Goal: Task Accomplishment & Management: Complete application form

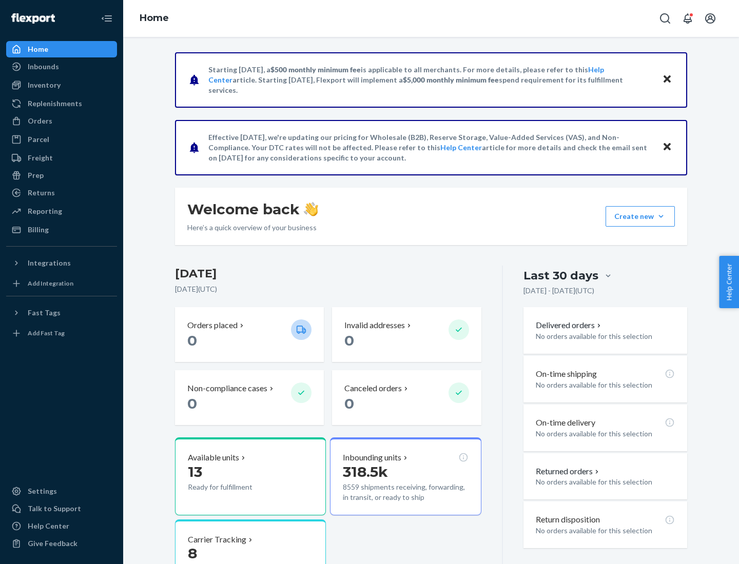
click at [661, 217] on button "Create new Create new inbound Create new order Create new product" at bounding box center [639, 216] width 69 height 21
click at [62, 67] on div "Inbounds" at bounding box center [61, 67] width 109 height 14
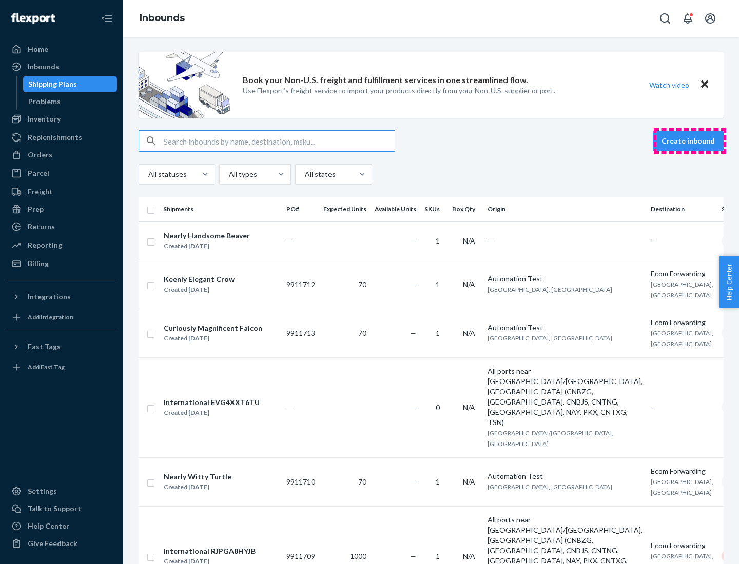
click at [690, 141] on button "Create inbound" at bounding box center [688, 141] width 71 height 21
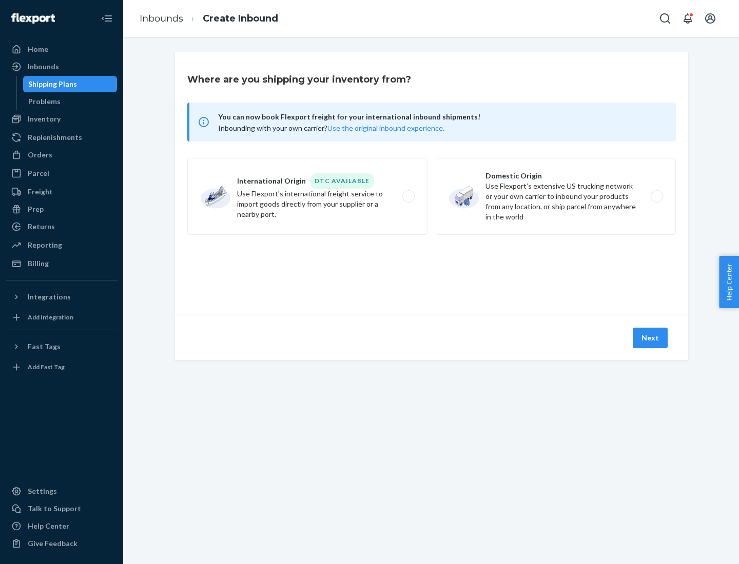
click at [556, 197] on label "Domestic Origin Use Flexport’s extensive US trucking network or your own carrie…" at bounding box center [556, 196] width 240 height 77
click at [656, 197] on input "Domestic Origin Use Flexport’s extensive US trucking network or your own carrie…" at bounding box center [659, 196] width 7 height 7
radio input "true"
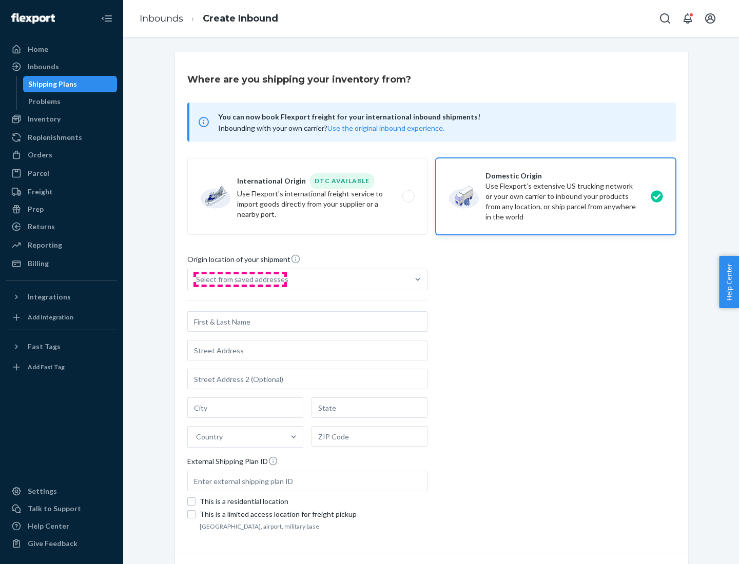
click at [240, 280] on div "Select from saved addresses" at bounding box center [242, 279] width 92 height 10
click at [197, 280] on input "Select from saved addresses" at bounding box center [196, 279] width 1 height 10
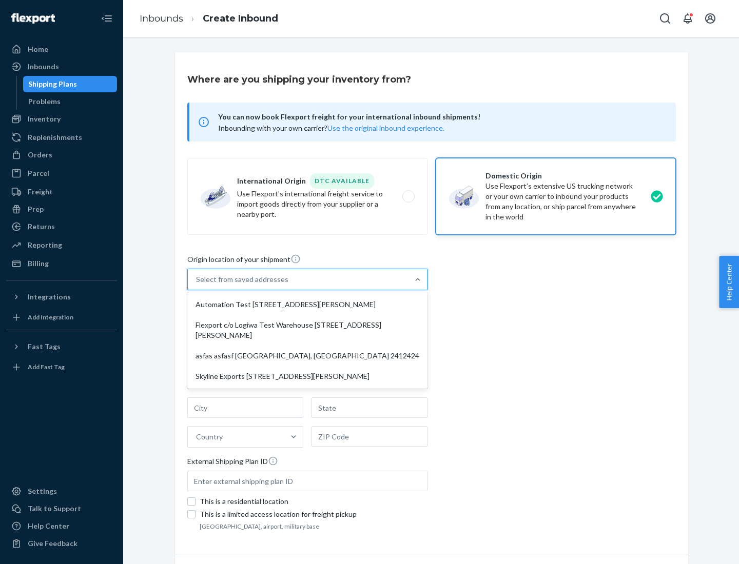
scroll to position [4, 0]
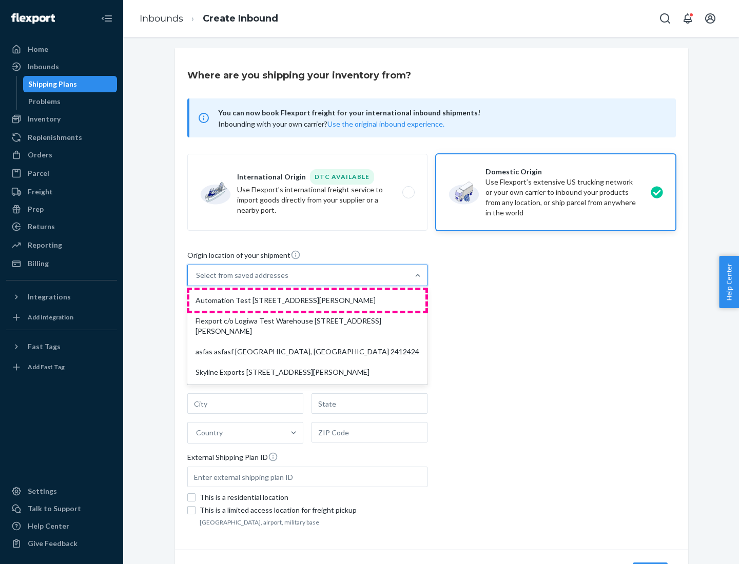
click at [307, 301] on div "Automation Test [STREET_ADDRESS][PERSON_NAME]" at bounding box center [307, 300] width 236 height 21
click at [197, 281] on input "option Automation Test [STREET_ADDRESS][PERSON_NAME] focused, 1 of 4. 4 results…" at bounding box center [196, 275] width 1 height 10
type input "Automation Test"
type input "9th Floor"
type input "[GEOGRAPHIC_DATA]"
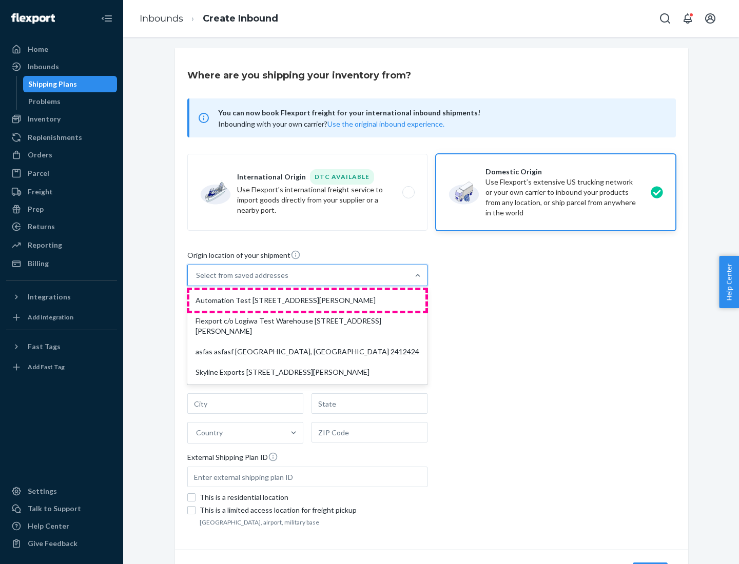
type input "CA"
type input "94104"
type input "[STREET_ADDRESS][PERSON_NAME]"
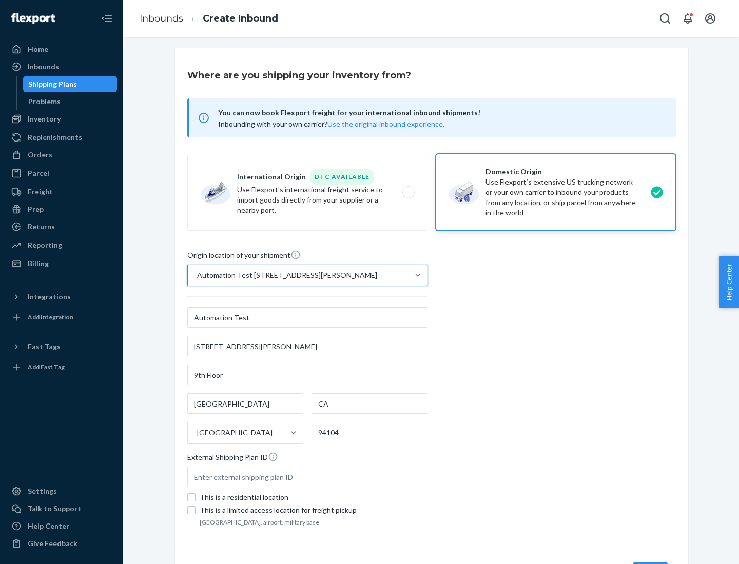
scroll to position [60, 0]
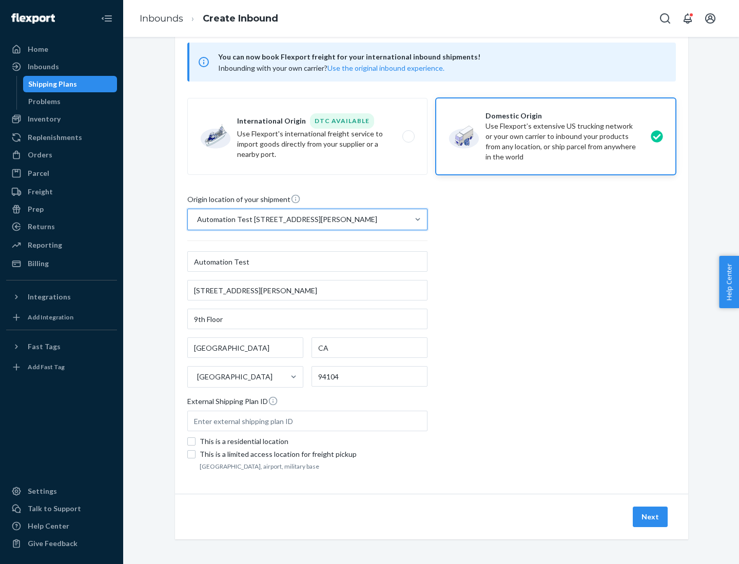
click at [651, 517] on button "Next" at bounding box center [650, 517] width 35 height 21
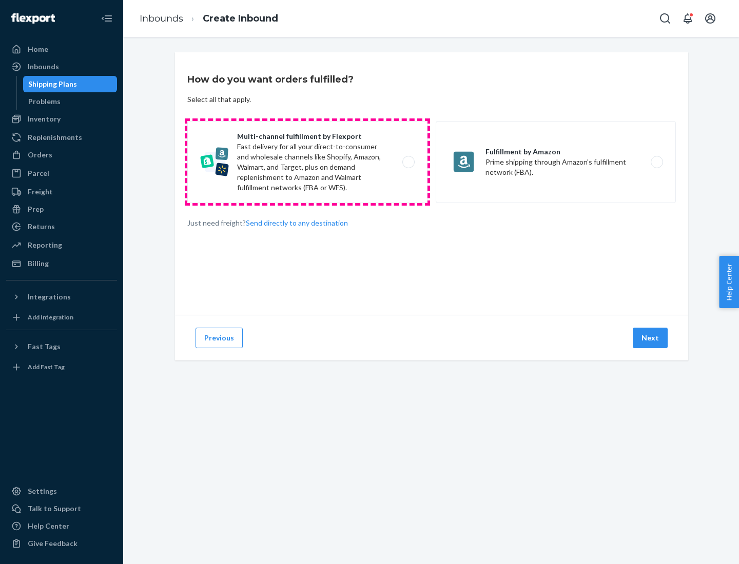
click at [307, 162] on label "Multi-channel fulfillment by Flexport Fast delivery for all your direct-to-cons…" at bounding box center [307, 162] width 240 height 82
click at [408, 162] on input "Multi-channel fulfillment by Flexport Fast delivery for all your direct-to-cons…" at bounding box center [411, 162] width 7 height 7
radio input "true"
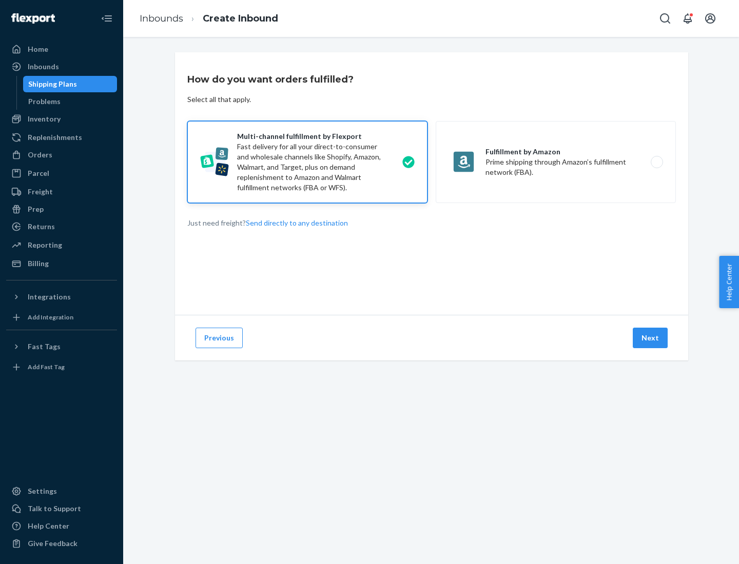
click at [651, 338] on button "Next" at bounding box center [650, 338] width 35 height 21
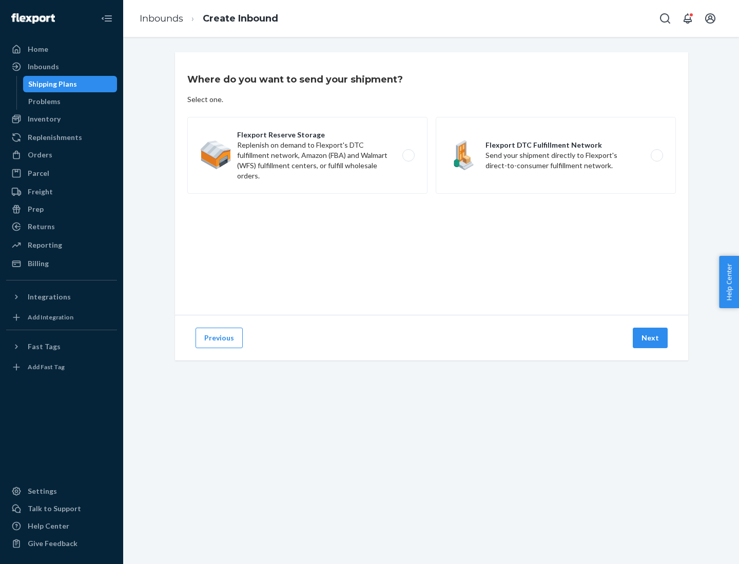
click at [556, 155] on label "Flexport DTC Fulfillment Network Send your shipment directly to Flexport's dire…" at bounding box center [556, 155] width 240 height 77
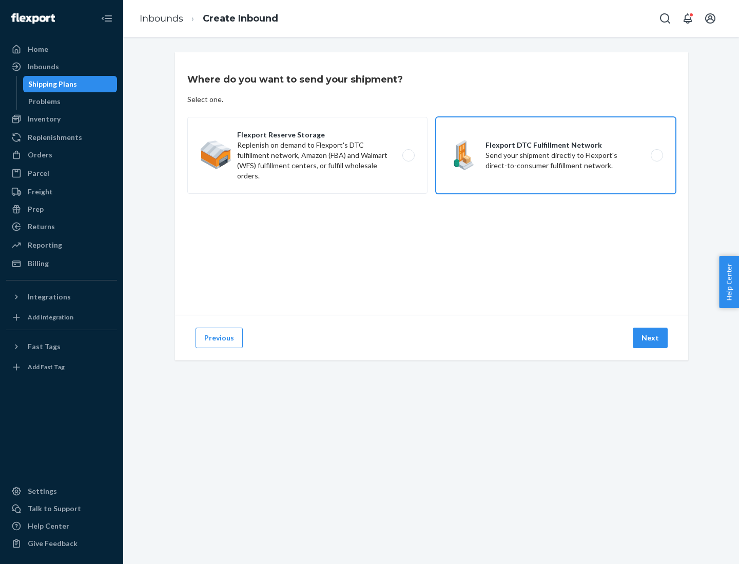
click at [656, 155] on input "Flexport DTC Fulfillment Network Send your shipment directly to Flexport's dire…" at bounding box center [659, 155] width 7 height 7
radio input "true"
click at [651, 338] on button "Next" at bounding box center [650, 338] width 35 height 21
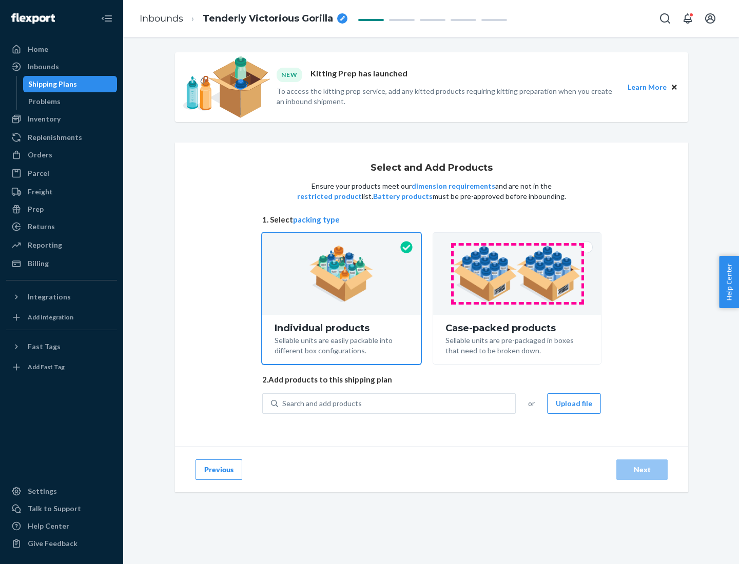
click at [517, 274] on img at bounding box center [517, 274] width 128 height 56
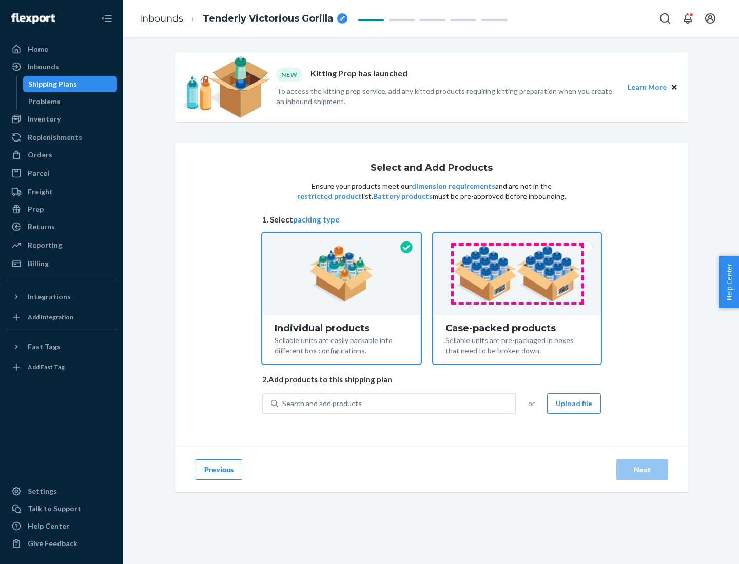
click at [517, 240] on input "Case-packed products Sellable units are pre-packaged in boxes that need to be b…" at bounding box center [517, 236] width 7 height 7
radio input "true"
radio input "false"
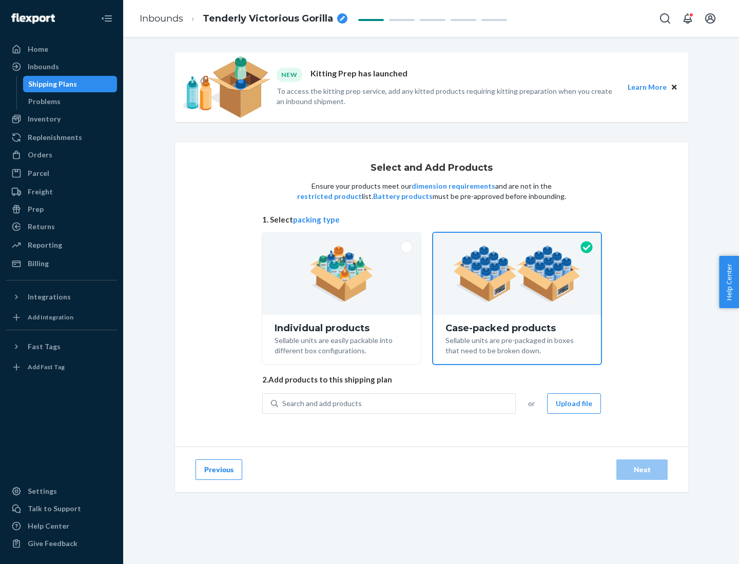
click at [397, 403] on div "Search and add products" at bounding box center [396, 404] width 237 height 18
click at [283, 403] on input "Search and add products" at bounding box center [282, 404] width 1 height 10
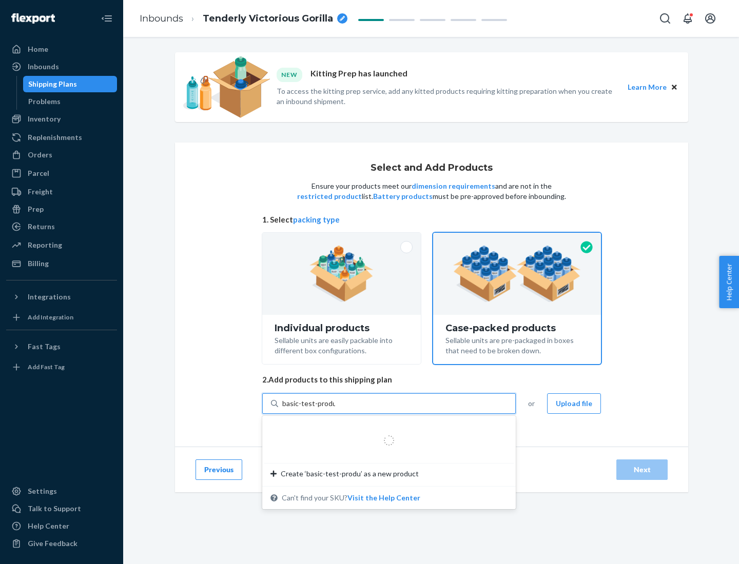
type input "basic-test-product-1"
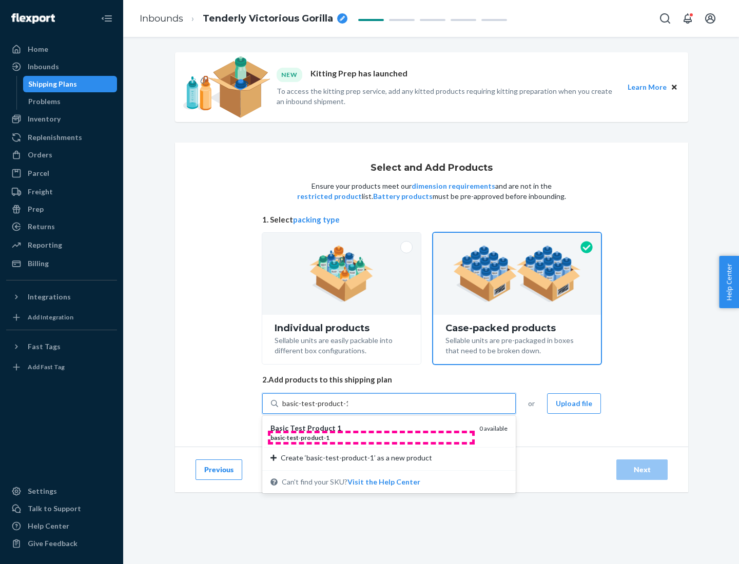
click at [371, 438] on div "basic - test - product - 1" at bounding box center [370, 438] width 201 height 9
click at [348, 409] on input "basic-test-product-1" at bounding box center [315, 404] width 66 height 10
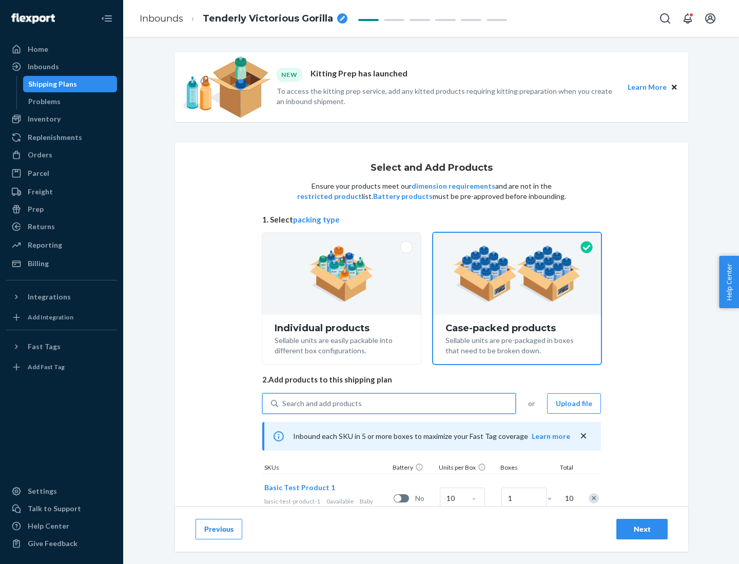
scroll to position [37, 0]
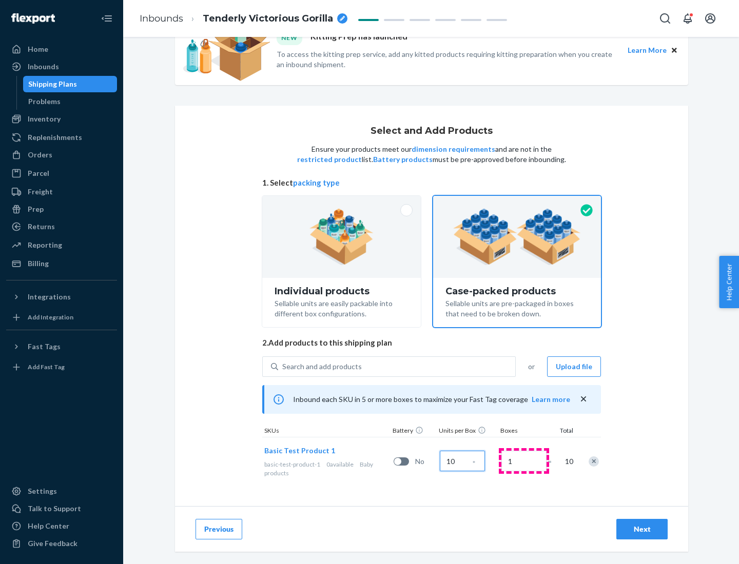
type input "10"
type input "7"
click at [642, 529] on div "Next" at bounding box center [642, 529] width 34 height 10
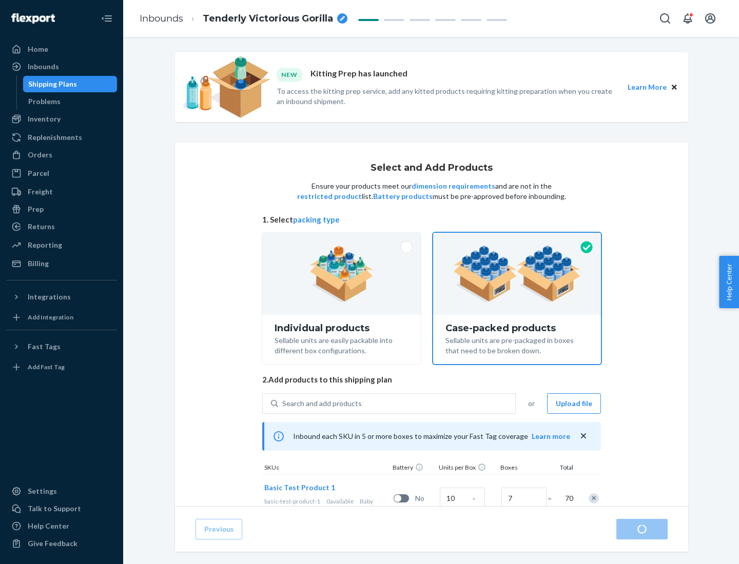
radio input "true"
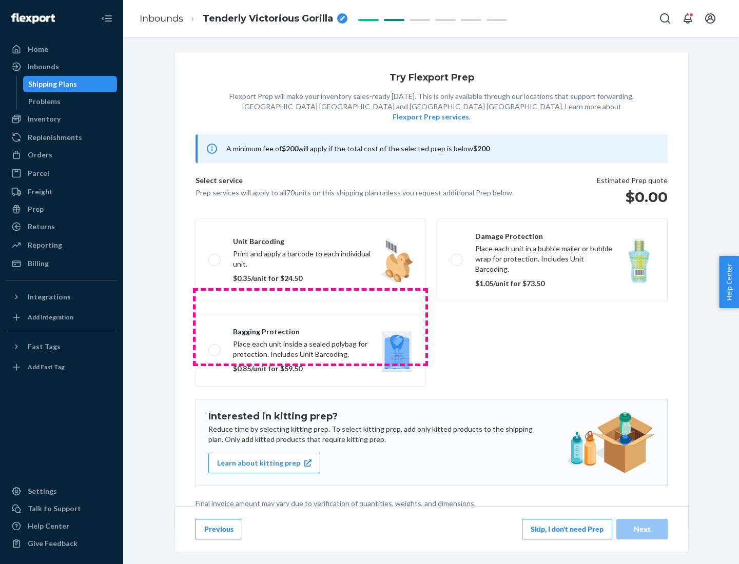
scroll to position [3, 0]
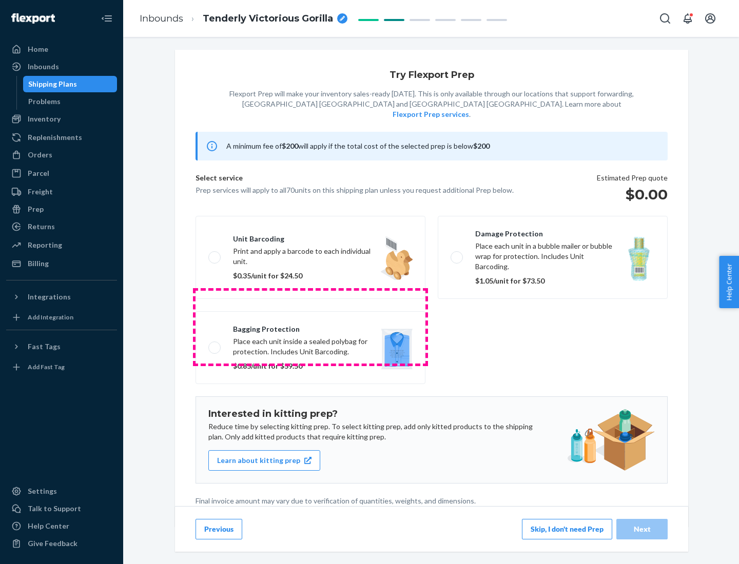
click at [310, 327] on label "Bagging protection Place each unit inside a sealed polybag for protection. Incl…" at bounding box center [310, 347] width 230 height 73
click at [215, 344] on input "Bagging protection Place each unit inside a sealed polybag for protection. Incl…" at bounding box center [211, 347] width 7 height 7
checkbox input "true"
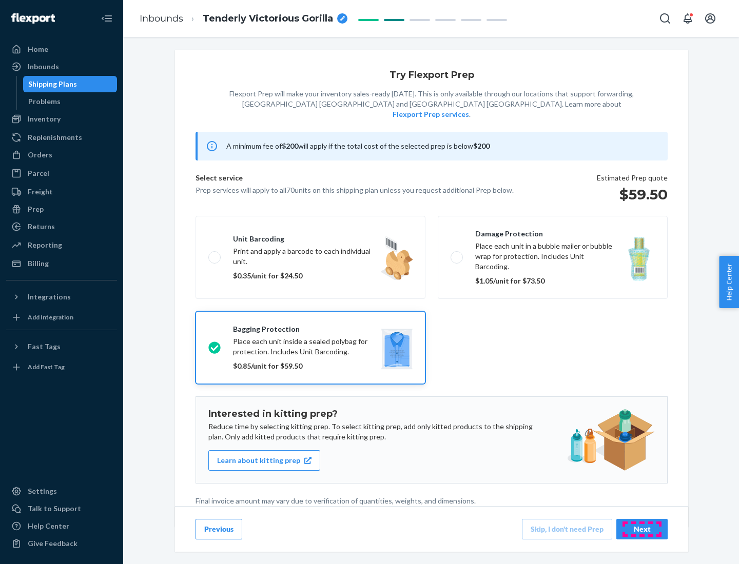
click at [642, 529] on div "Next" at bounding box center [642, 529] width 34 height 10
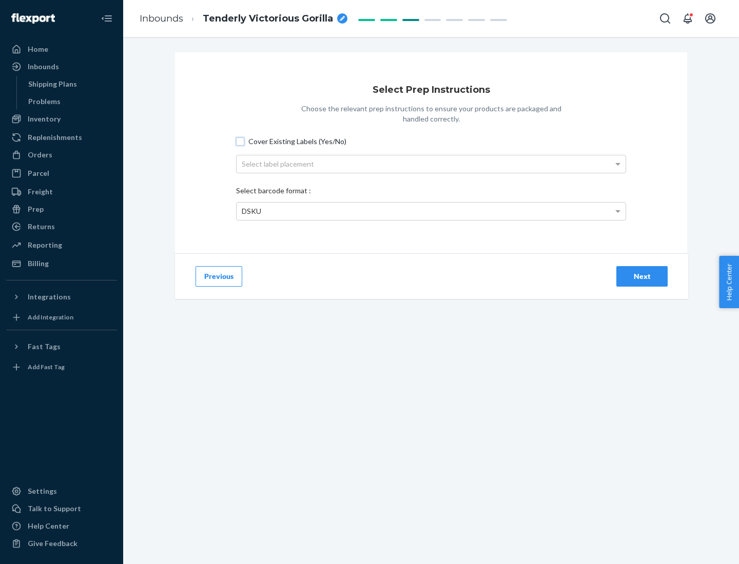
click at [240, 141] on input "Cover Existing Labels (Yes/No)" at bounding box center [240, 142] width 8 height 8
checkbox input "true"
click at [431, 164] on div "Select label placement" at bounding box center [431, 163] width 389 height 17
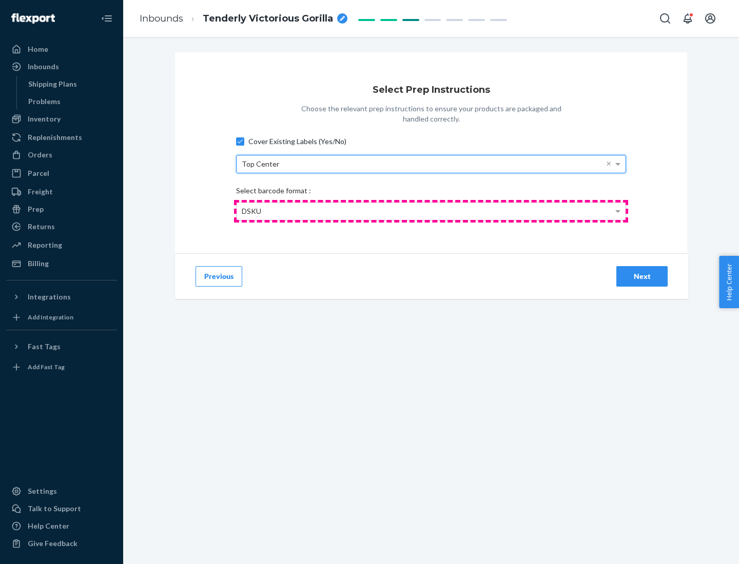
click at [431, 211] on div "DSKU" at bounding box center [431, 211] width 389 height 17
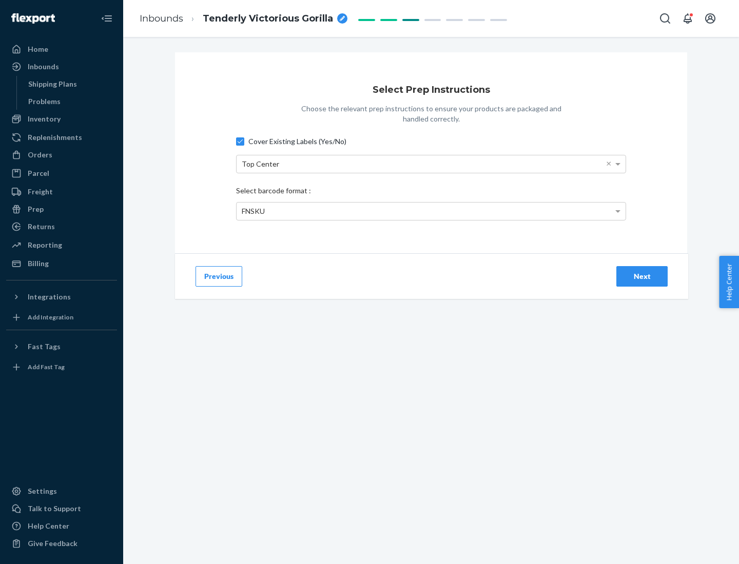
click at [642, 276] on div "Next" at bounding box center [642, 276] width 34 height 10
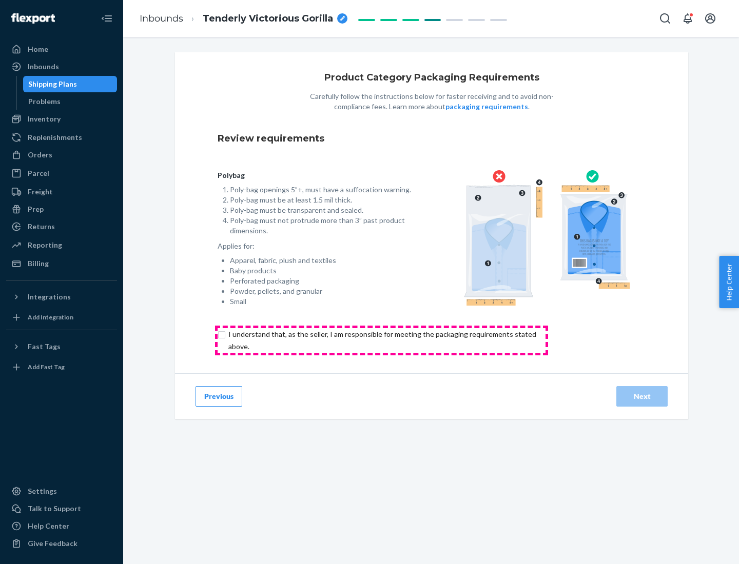
click at [381, 340] on input "checkbox" at bounding box center [388, 340] width 341 height 25
checkbox input "true"
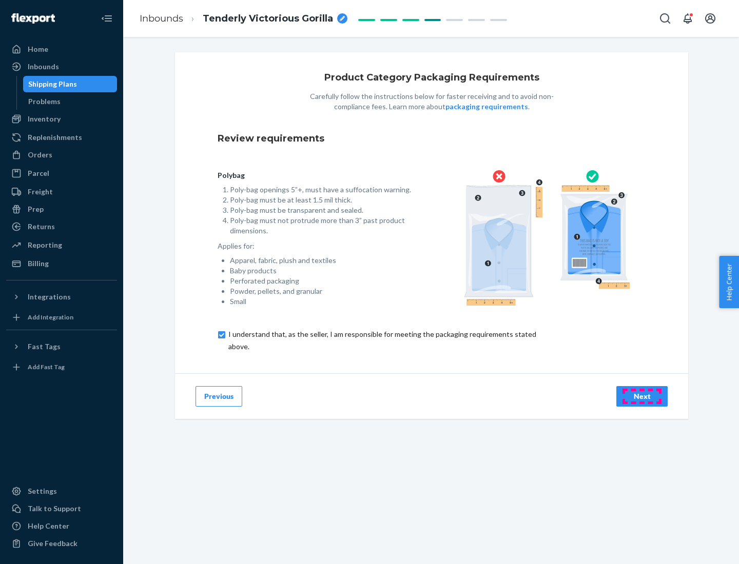
click at [642, 396] on div "Next" at bounding box center [642, 396] width 34 height 10
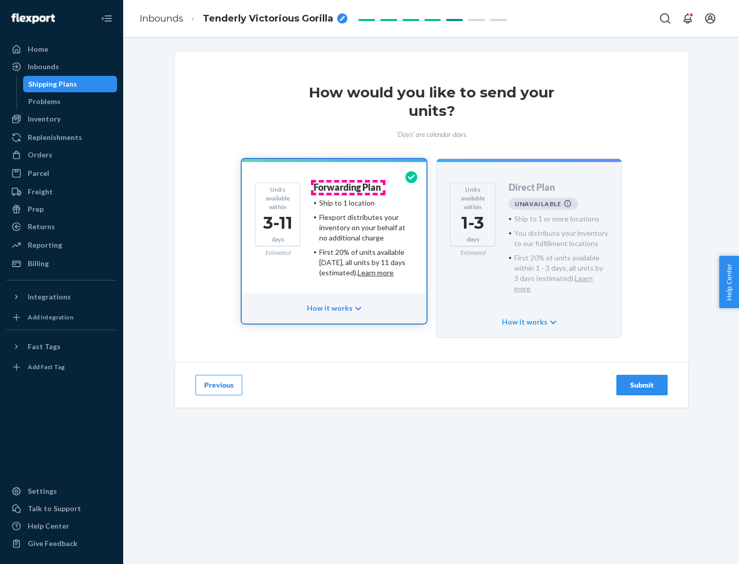
click at [348, 187] on h4 "Forwarding Plan" at bounding box center [346, 188] width 67 height 10
click at [642, 380] on div "Submit" at bounding box center [642, 385] width 34 height 10
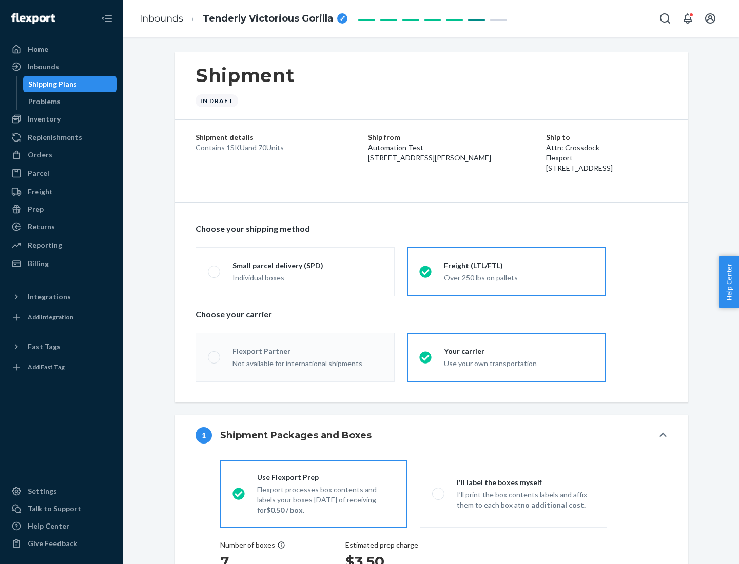
radio input "true"
radio input "false"
radio input "true"
radio input "false"
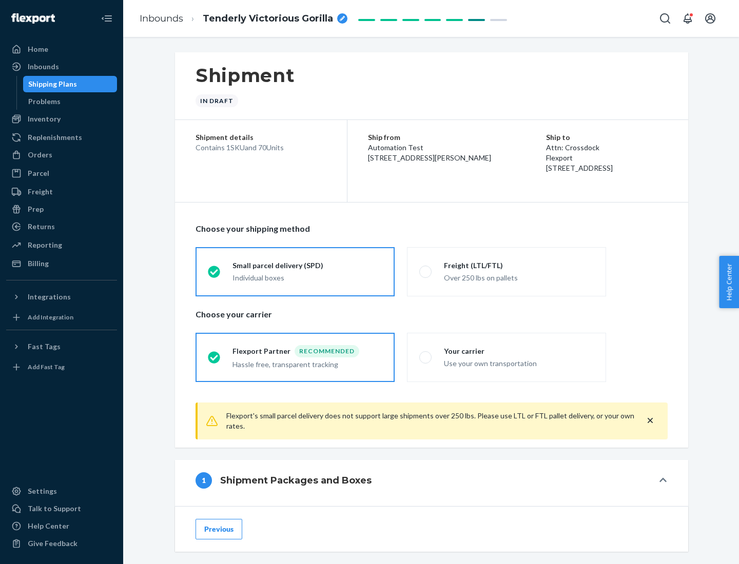
click at [506, 271] on div "Over 250 lbs on pallets" at bounding box center [519, 277] width 150 height 12
click at [426, 271] on input "Freight (LTL/FTL) Over 250 lbs on pallets" at bounding box center [422, 271] width 7 height 7
radio input "true"
radio input "false"
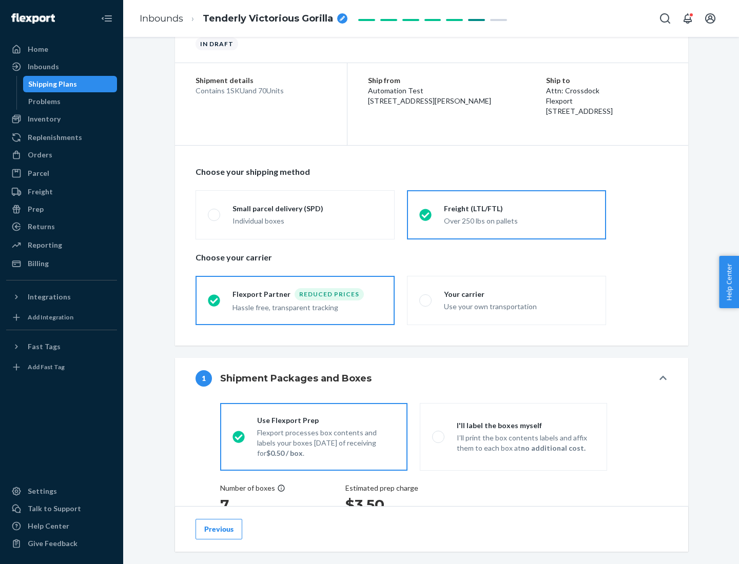
click at [506, 300] on div "Use your own transportation" at bounding box center [519, 306] width 150 height 12
click at [426, 300] on input "Your carrier Use your own transportation" at bounding box center [422, 300] width 7 height 7
radio input "true"
radio input "false"
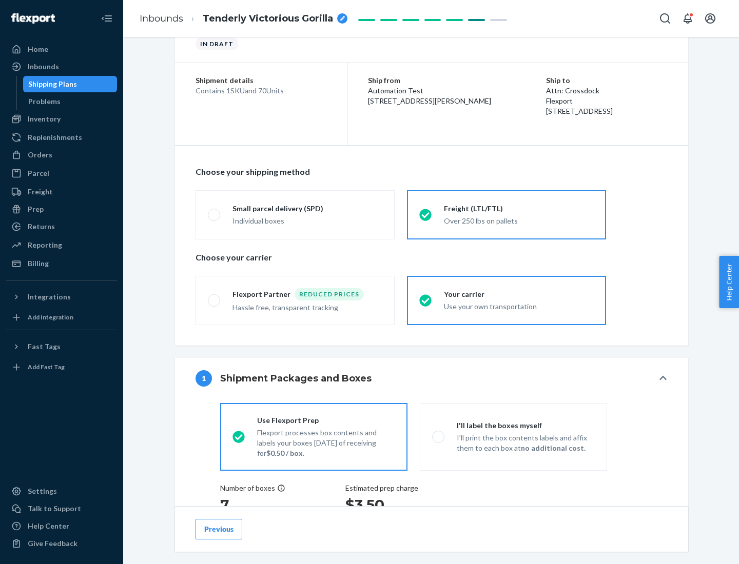
scroll to position [193, 0]
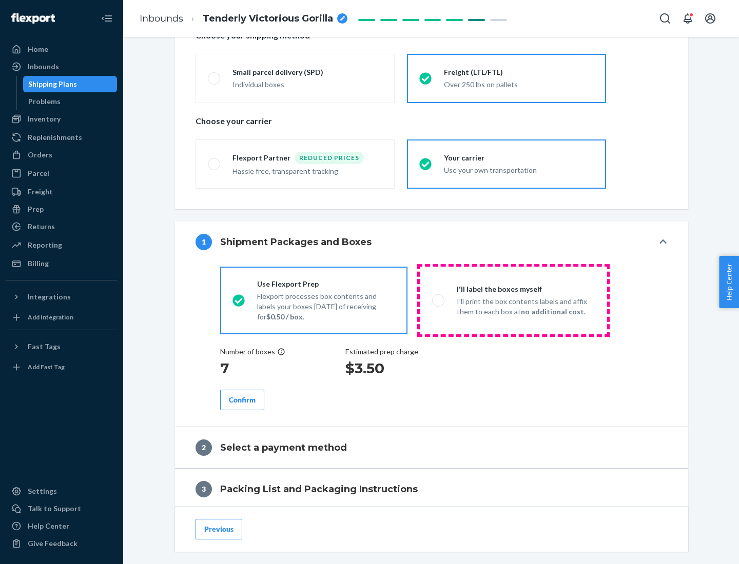
click at [513, 300] on p "I’ll print the box contents labels and affix them to each box at no additional …" at bounding box center [526, 307] width 138 height 21
click at [439, 300] on input "I'll label the boxes myself I’ll print the box contents labels and affix them t…" at bounding box center [435, 300] width 7 height 7
radio input "true"
radio input "false"
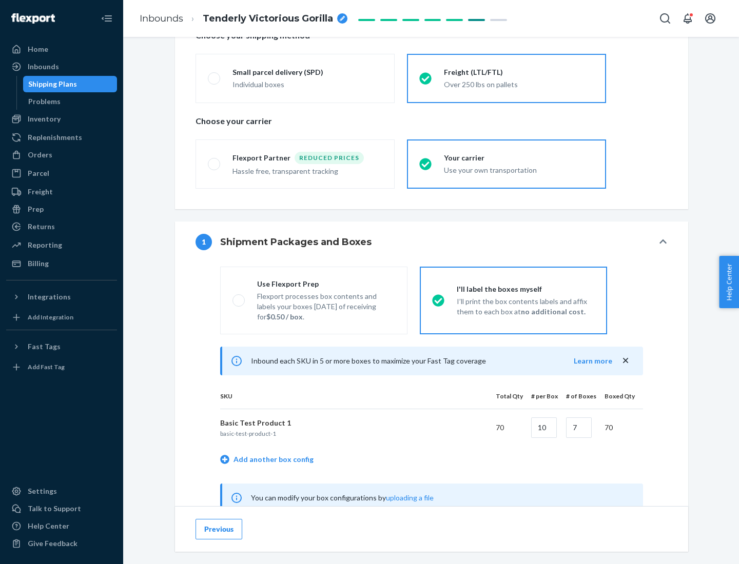
scroll to position [321, 0]
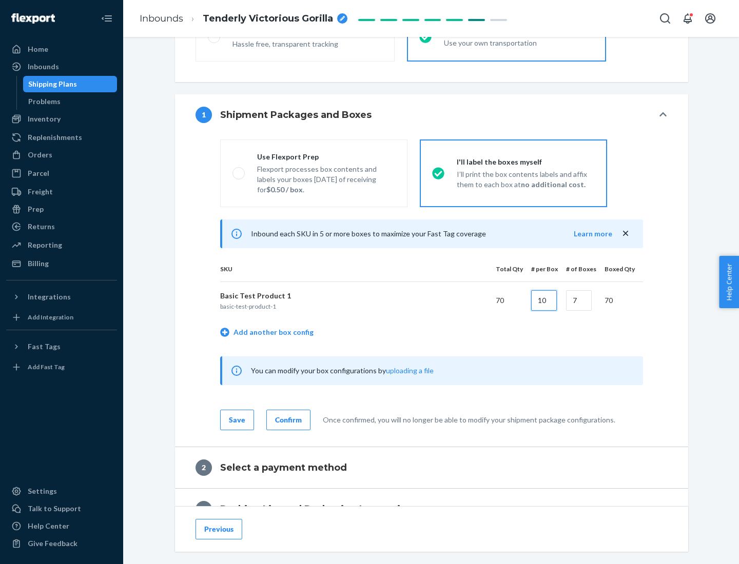
type input "10"
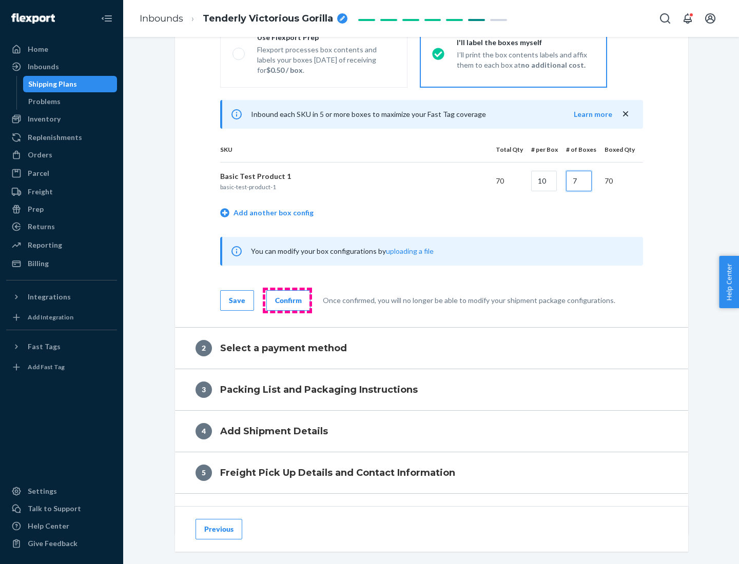
type input "7"
click at [287, 300] on div "Confirm" at bounding box center [288, 301] width 27 height 10
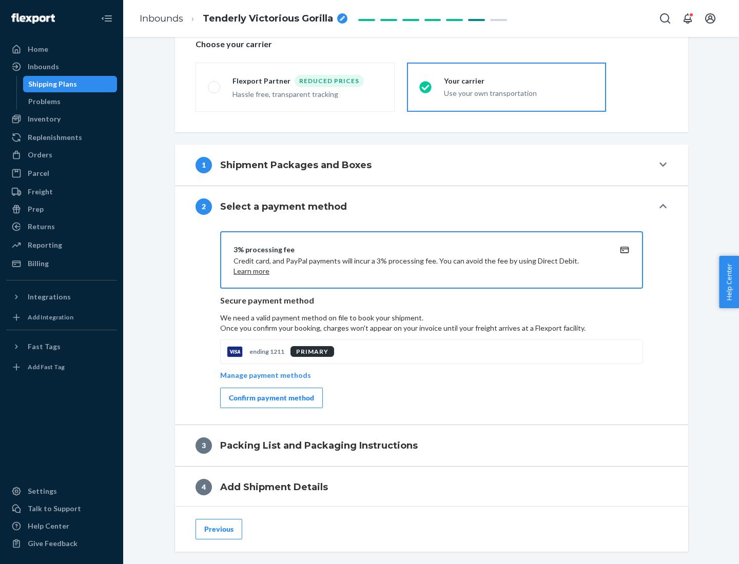
scroll to position [368, 0]
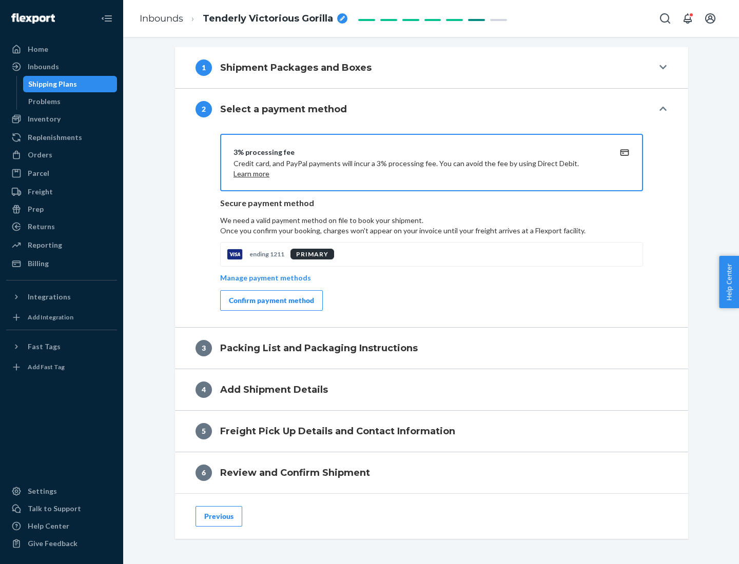
click at [270, 301] on div "Confirm payment method" at bounding box center [271, 301] width 85 height 10
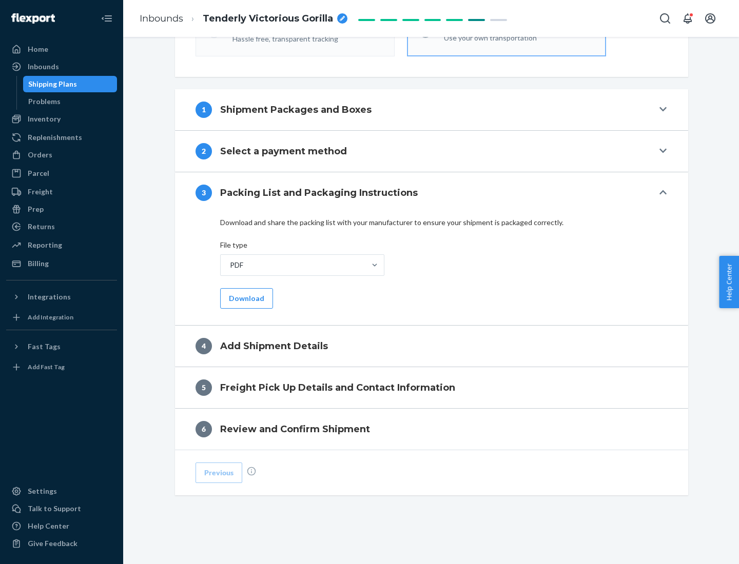
scroll to position [324, 0]
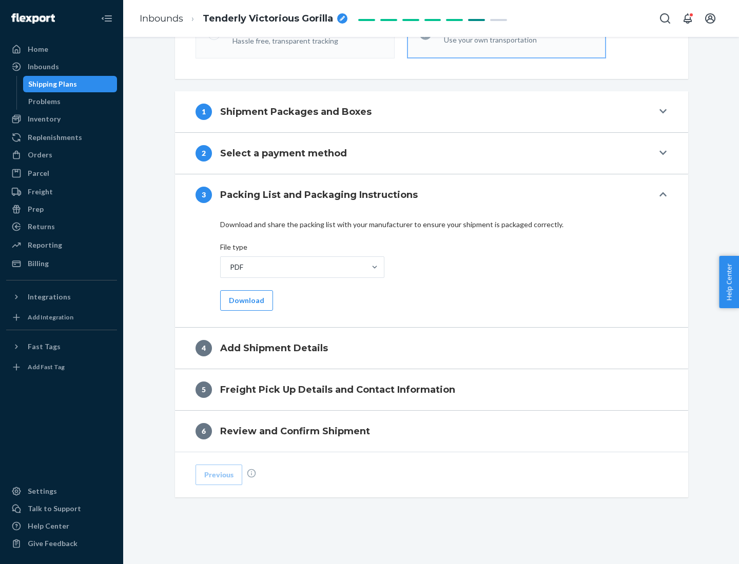
click at [245, 300] on button "Download" at bounding box center [246, 300] width 53 height 21
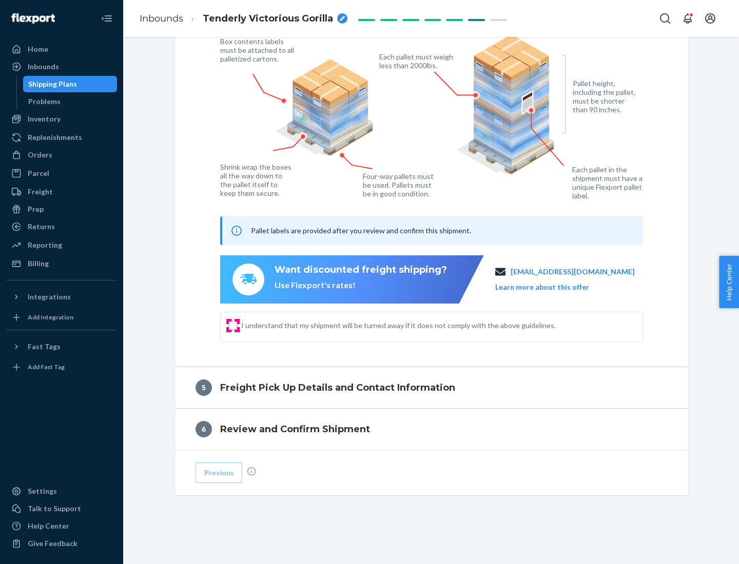
click at [233, 325] on input "I understand that my shipment will be turned away if it does not comply with th…" at bounding box center [233, 326] width 8 height 8
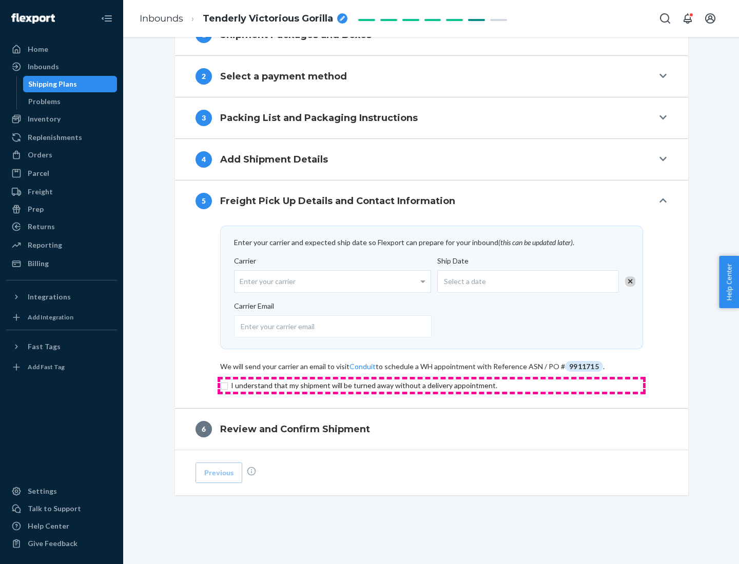
click at [431, 385] on input "checkbox" at bounding box center [431, 386] width 423 height 12
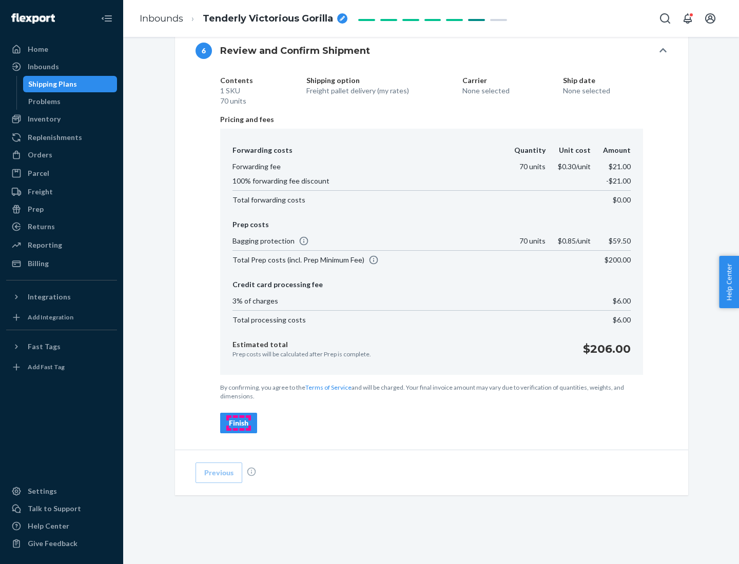
click at [239, 423] on div "Finish" at bounding box center [238, 423] width 19 height 10
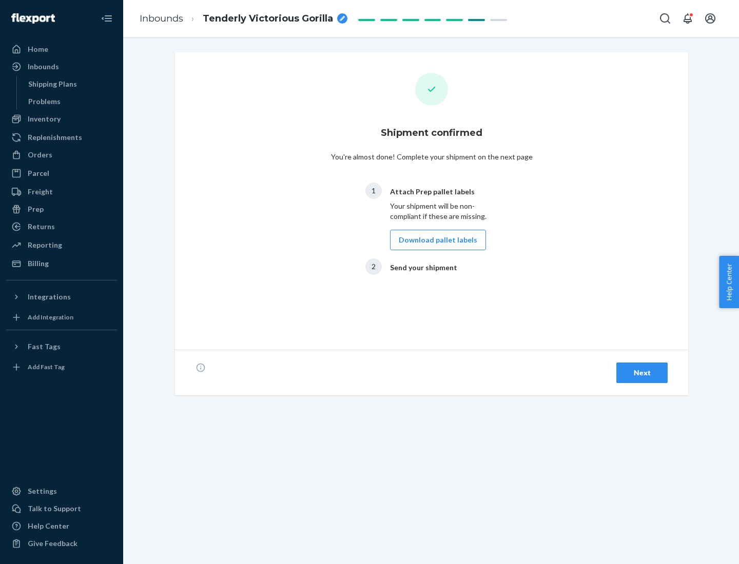
click at [435, 240] on button "Download pallet labels" at bounding box center [438, 240] width 96 height 21
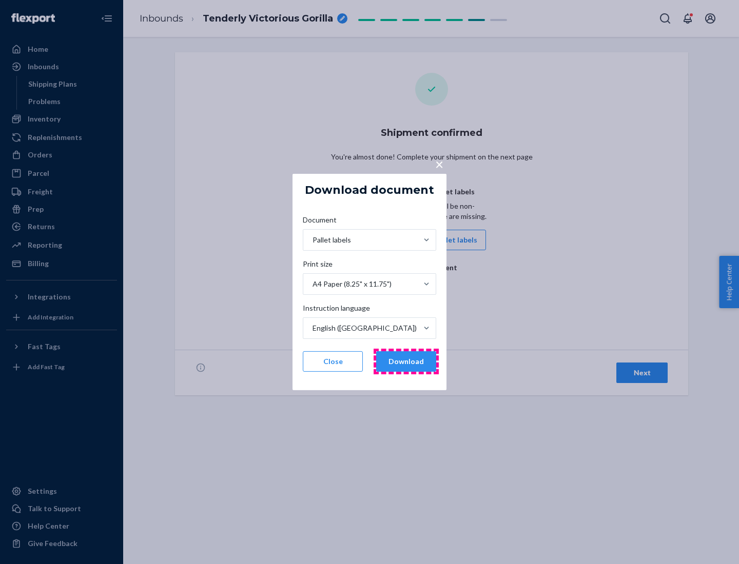
click at [406, 362] on button "Download" at bounding box center [406, 361] width 60 height 21
click at [439, 164] on span "×" at bounding box center [439, 163] width 8 height 17
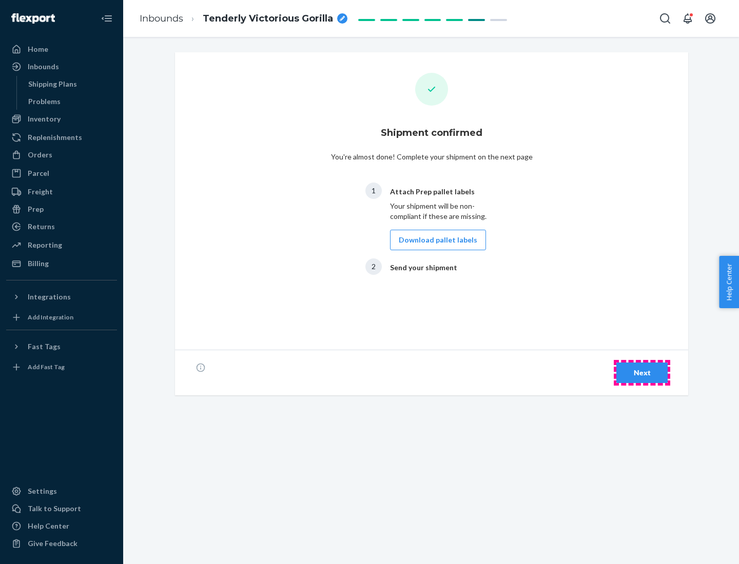
click at [642, 373] on div "Next" at bounding box center [642, 373] width 34 height 10
